Goal: Find specific page/section: Find specific page/section

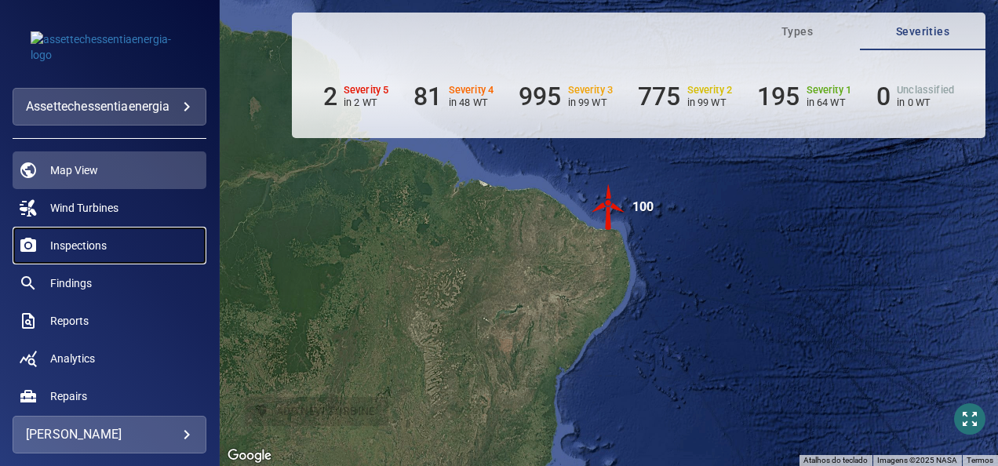
click at [95, 241] on span "Inspections" at bounding box center [78, 246] width 57 height 16
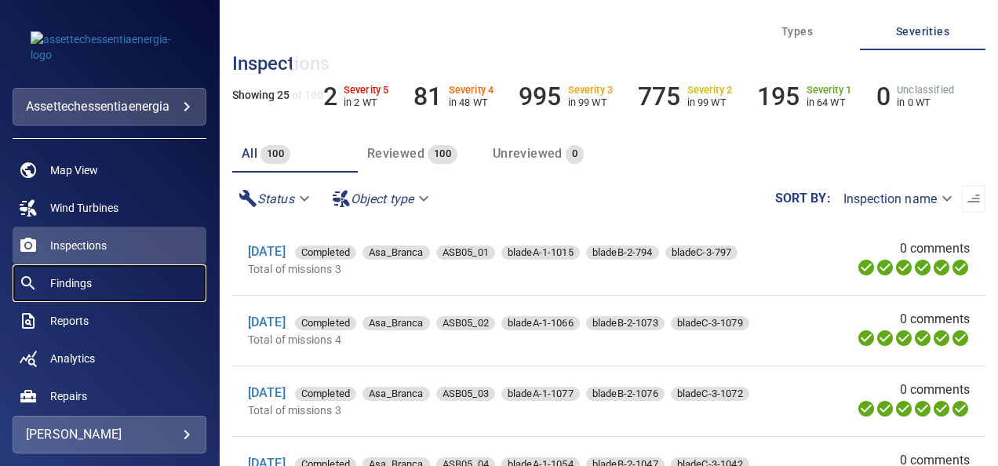
click at [79, 278] on span "Findings" at bounding box center [71, 283] width 42 height 16
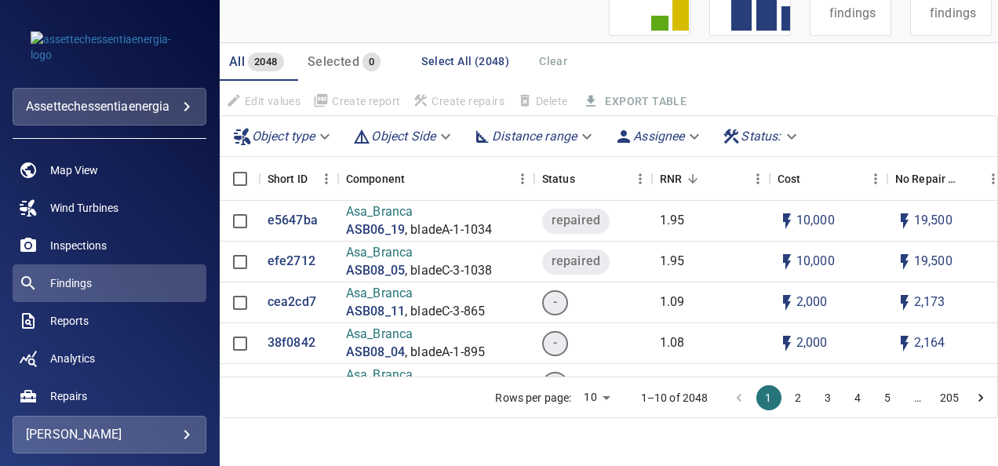
scroll to position [170, 0]
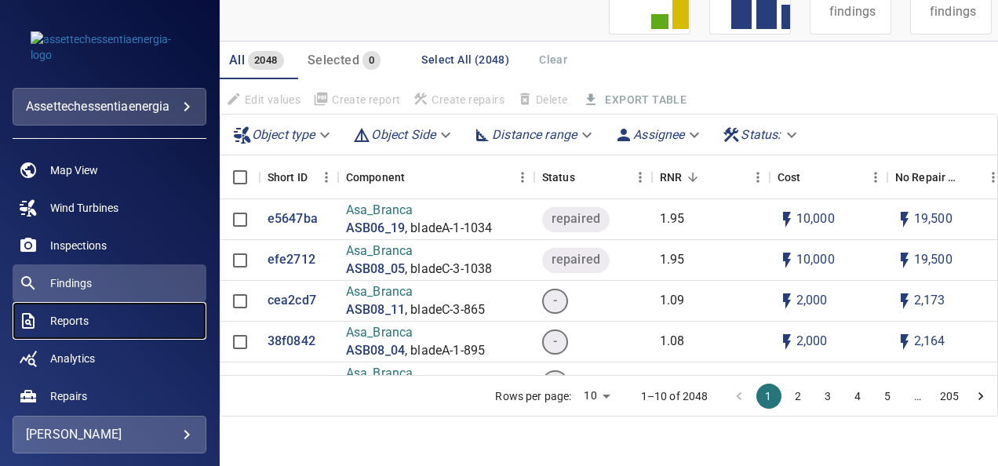
click at [77, 319] on span "Reports" at bounding box center [69, 321] width 38 height 16
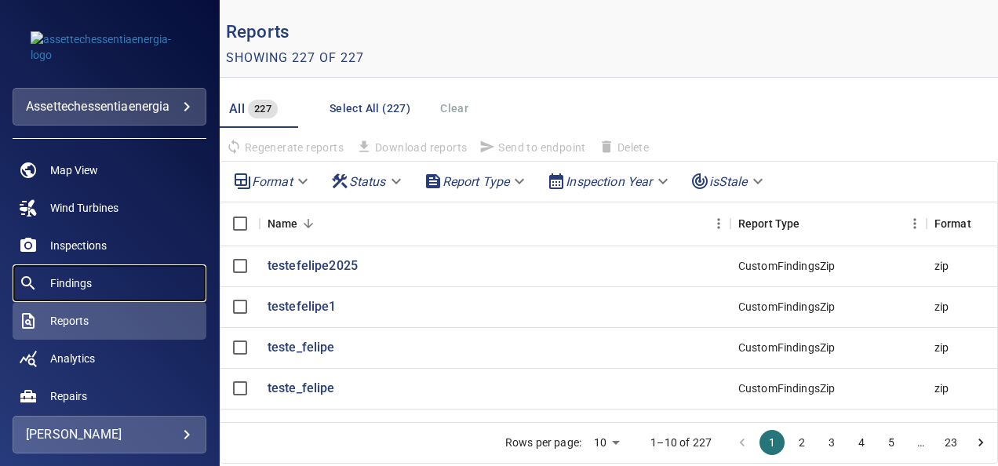
click at [84, 284] on span "Findings" at bounding box center [71, 283] width 42 height 16
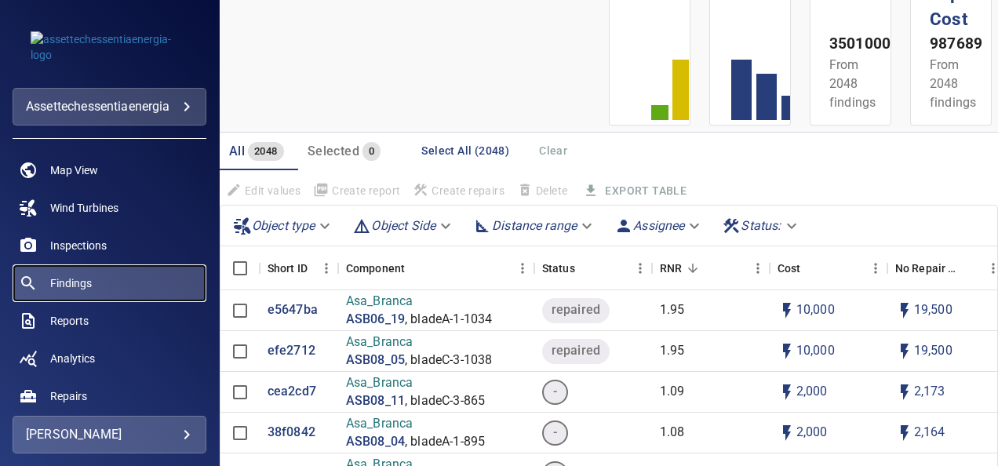
click at [66, 279] on span "Findings" at bounding box center [71, 283] width 42 height 16
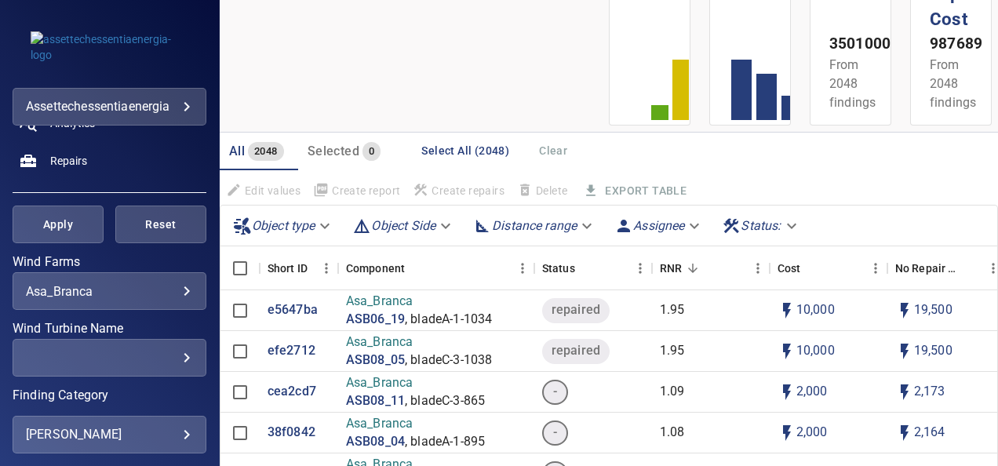
scroll to position [314, 0]
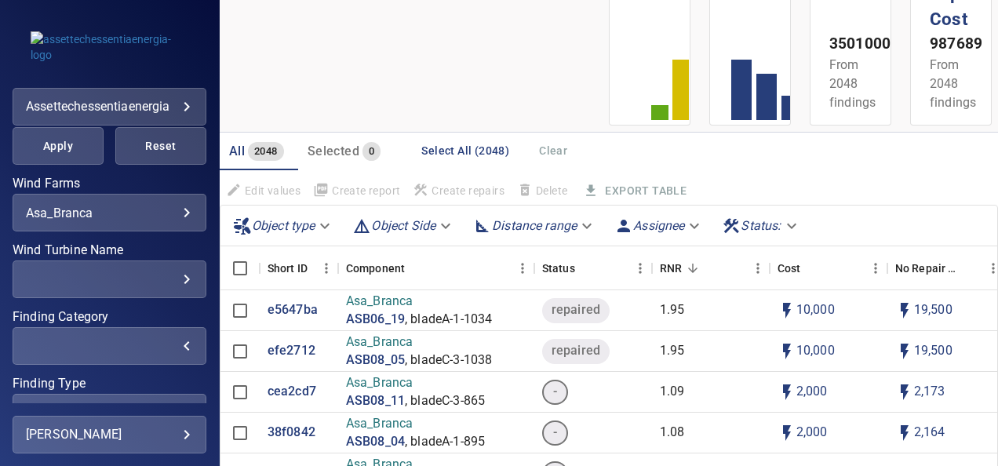
click at [166, 344] on div "​" at bounding box center [109, 346] width 167 height 15
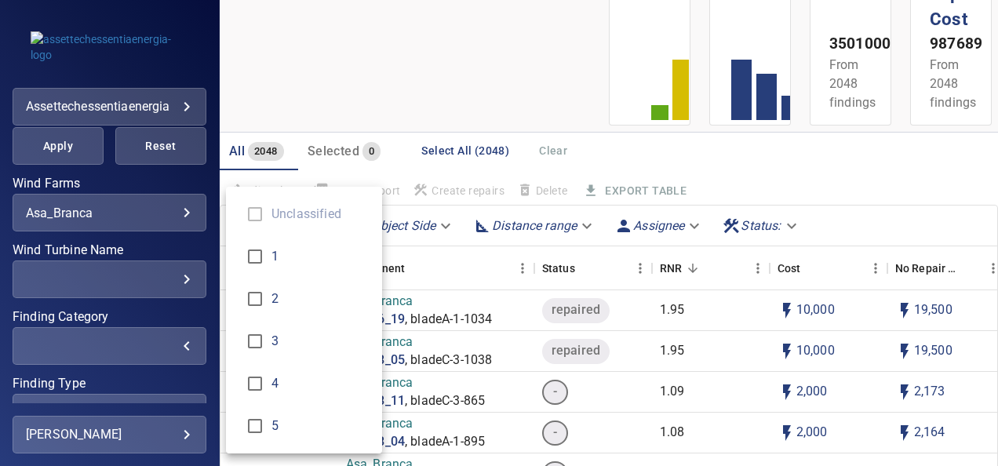
drag, startPoint x: 171, startPoint y: 350, endPoint x: 170, endPoint y: 293, distance: 56.5
click at [170, 350] on div "Finding Category" at bounding box center [499, 233] width 998 height 466
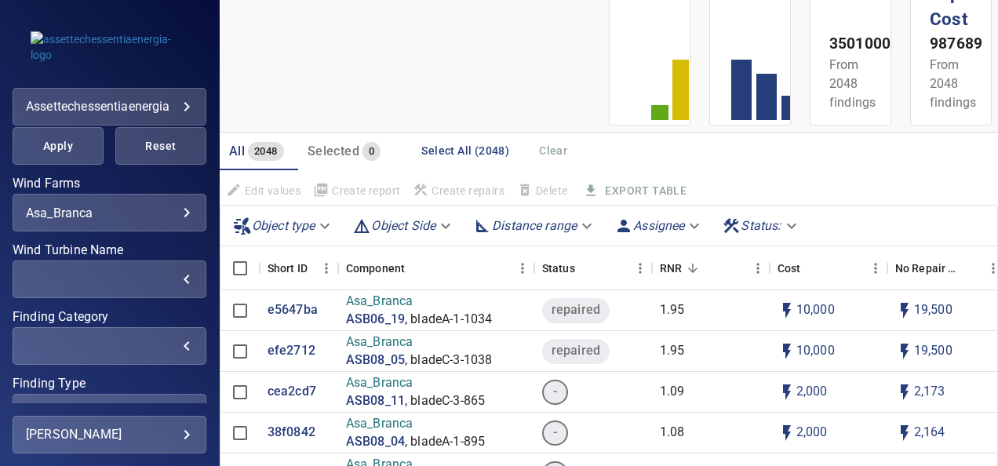
click at [170, 284] on div "​" at bounding box center [109, 279] width 167 height 15
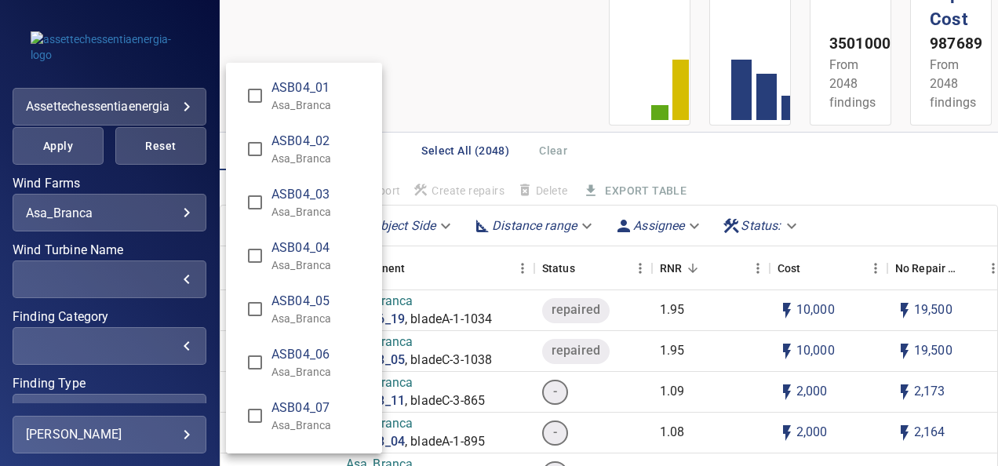
click at [174, 278] on div "Wind Turbine Name" at bounding box center [499, 233] width 998 height 466
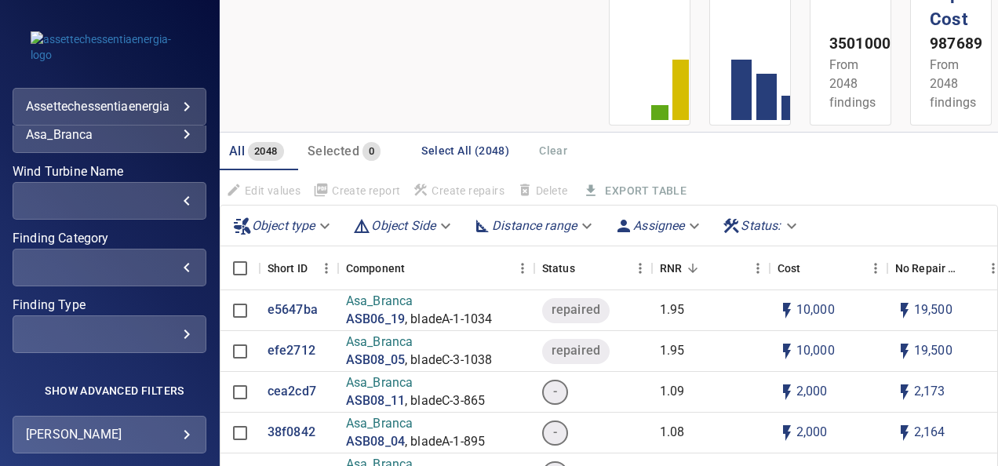
scroll to position [406, 0]
click at [177, 327] on div "​" at bounding box center [109, 334] width 167 height 15
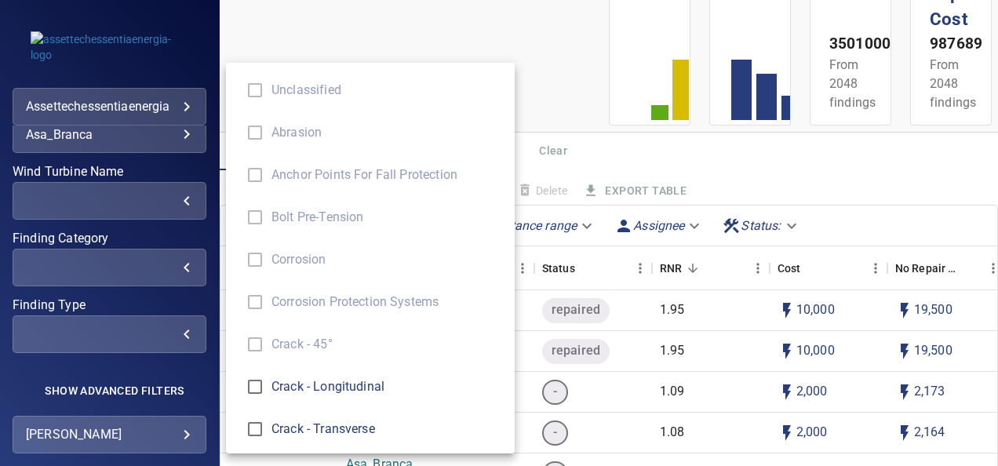
click at [177, 314] on div "Finding Type" at bounding box center [499, 233] width 998 height 466
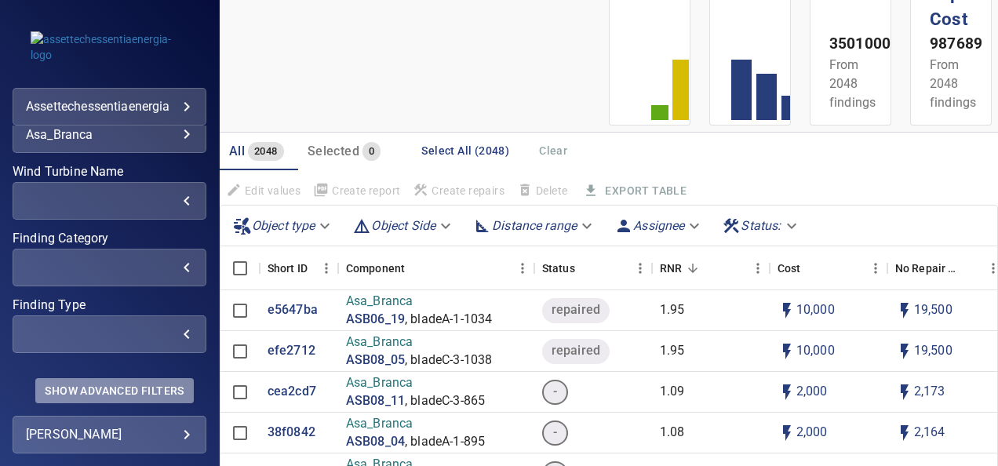
click at [142, 388] on span "Show Advanced Filters" at bounding box center [114, 391] width 139 height 13
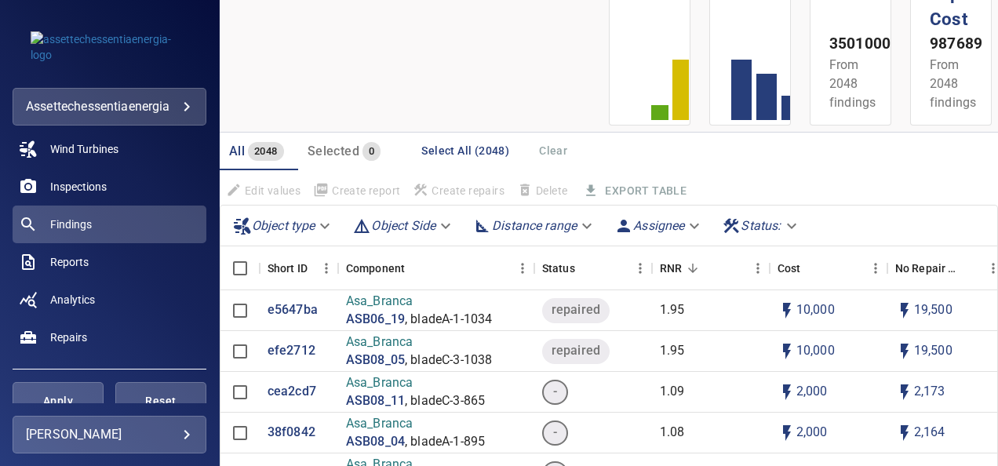
scroll to position [57, 0]
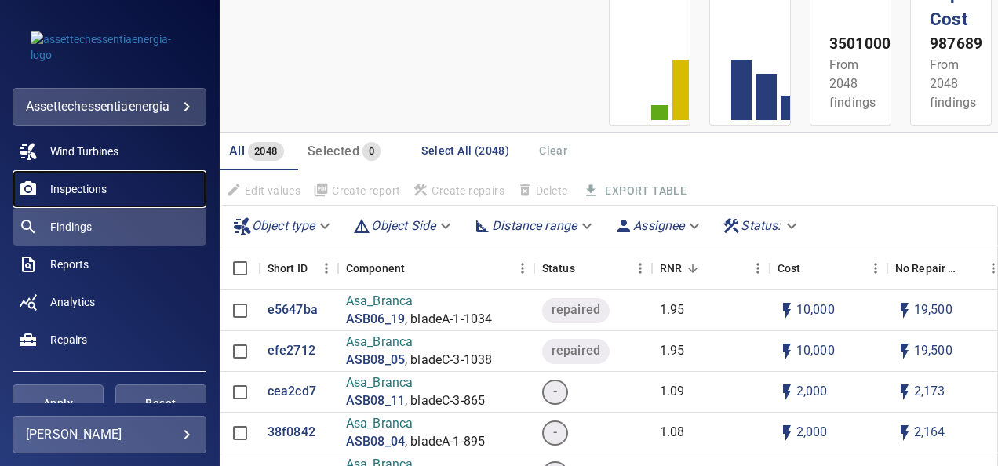
click at [89, 189] on span "Inspections" at bounding box center [78, 189] width 57 height 16
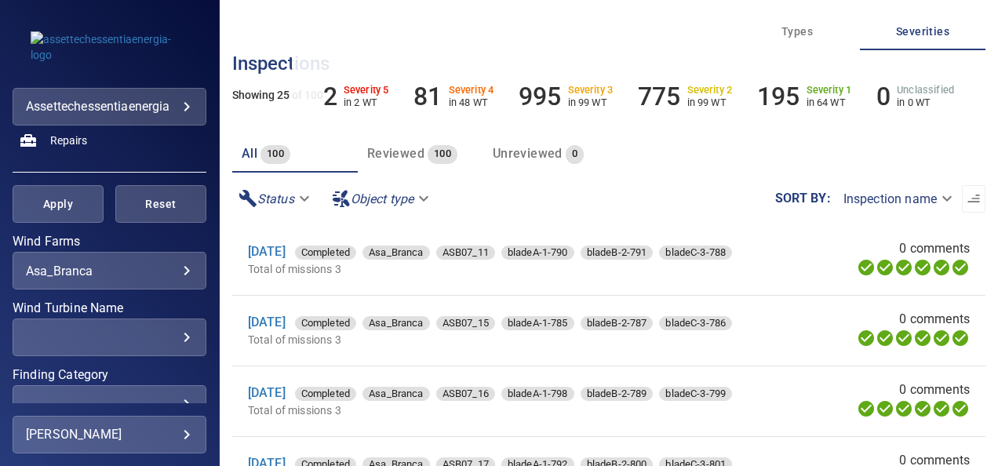
scroll to position [235, 0]
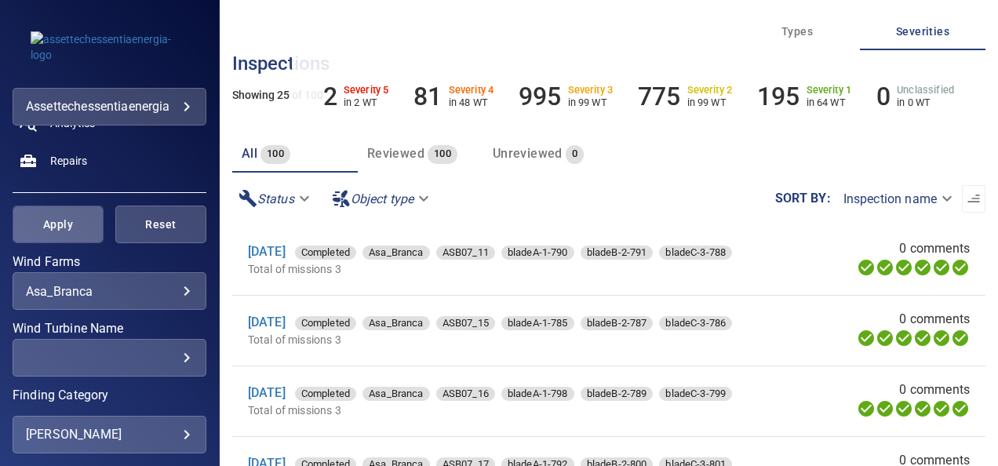
click at [57, 209] on button "Apply" at bounding box center [58, 225] width 91 height 38
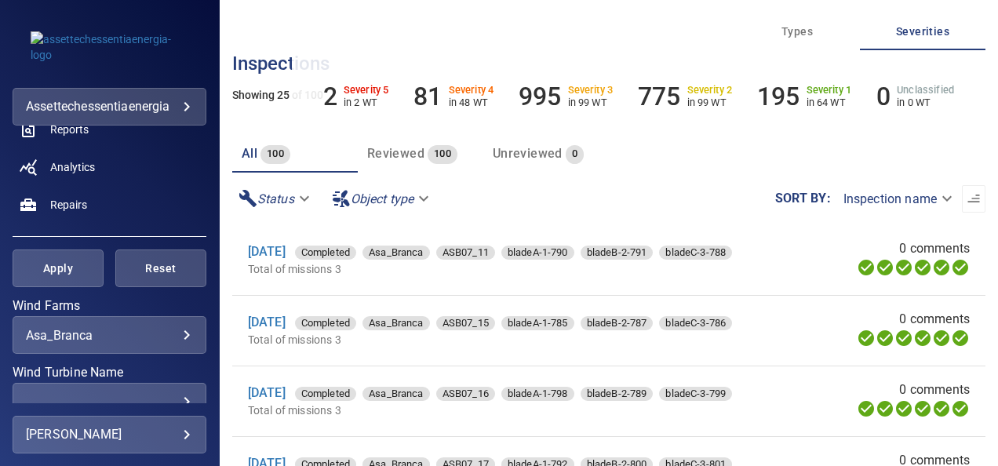
scroll to position [0, 0]
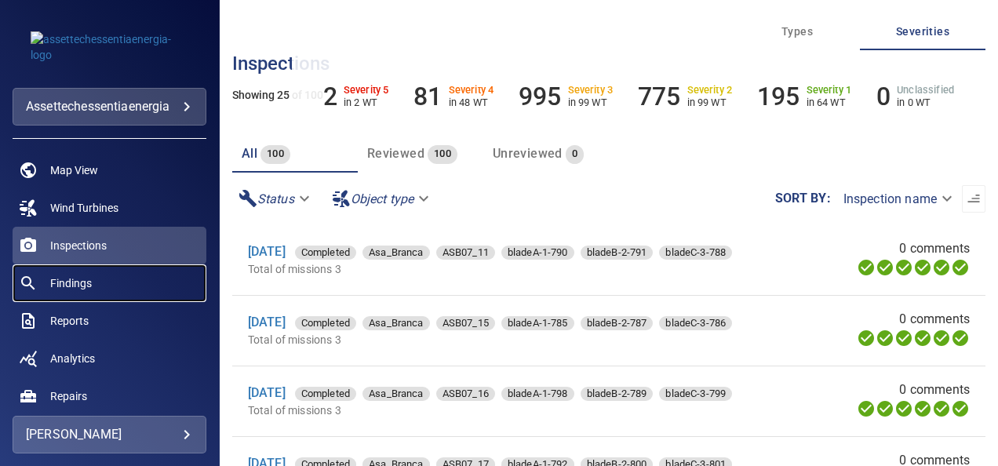
click at [78, 286] on span "Findings" at bounding box center [71, 283] width 42 height 16
